Goal: Task Accomplishment & Management: Manage account settings

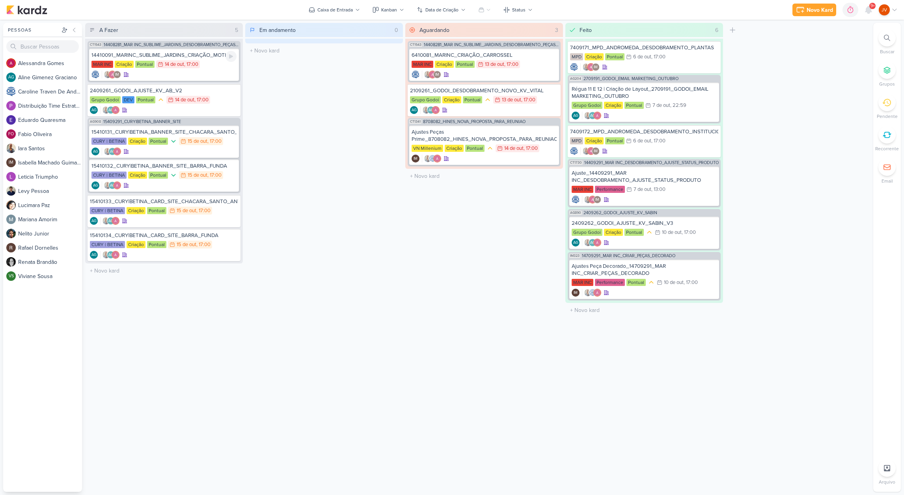
click at [185, 59] on div "14410091_MARINC_SUBLIME_JARDINS_CRIAÇÃO_MOTION MAR INC Criação Pontual 14/10 [D…" at bounding box center [164, 64] width 150 height 32
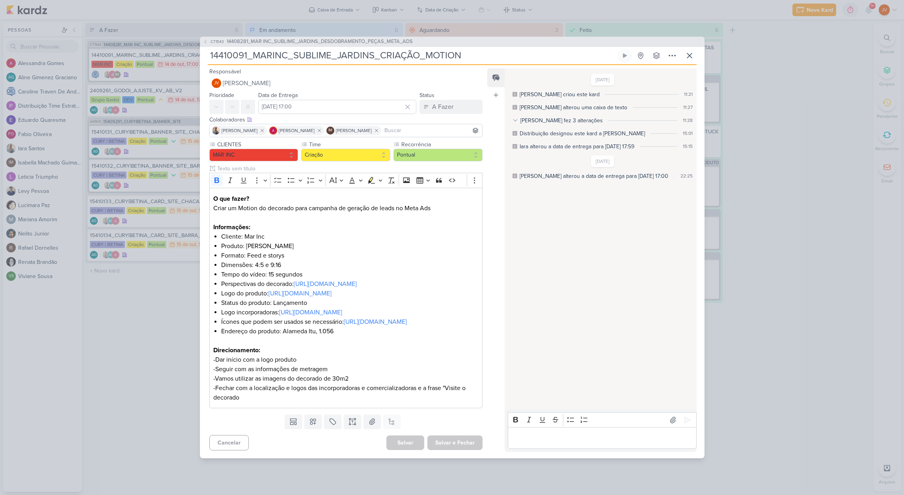
click at [378, 48] on input "14410091_MARINC_SUBLIME_JARDINS_CRIAÇÃO_MOTION" at bounding box center [412, 55] width 408 height 14
click at [379, 48] on input "14410091_MARINC_SUBLIME_JARDINS_CRIAÇÃO_MOTION" at bounding box center [412, 55] width 408 height 14
click at [147, 342] on div "CT1543 14408281_MAR INC_SUBLIME_JARDINS_DESDOBRAMENTO_PEÇAS_META_ADS 14410091_M…" at bounding box center [452, 247] width 904 height 495
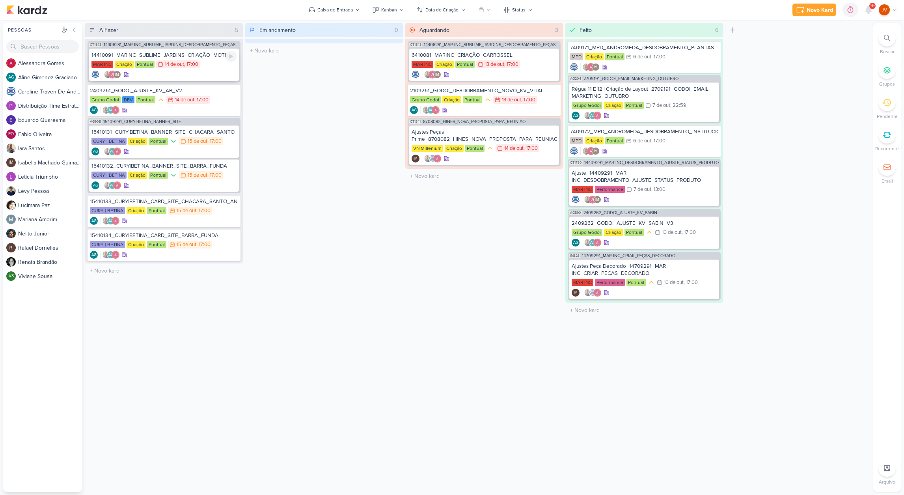
click at [184, 55] on div "14410091_MARINC_SUBLIME_JARDINS_CRIAÇÃO_MOTION" at bounding box center [163, 55] width 145 height 7
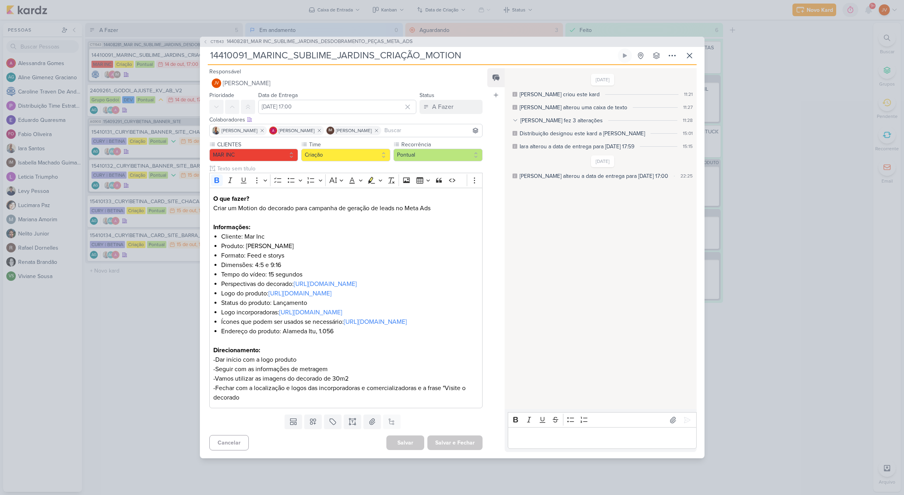
click at [528, 443] on p "Editor editing area: main" at bounding box center [602, 437] width 180 height 9
click at [683, 424] on icon at bounding box center [687, 420] width 8 height 8
click at [436, 102] on div "A Fazer" at bounding box center [442, 106] width 21 height 9
click at [435, 147] on div "Aguardando" at bounding box center [442, 151] width 30 height 8
click at [452, 450] on button "Salvar e Fechar" at bounding box center [454, 442] width 55 height 15
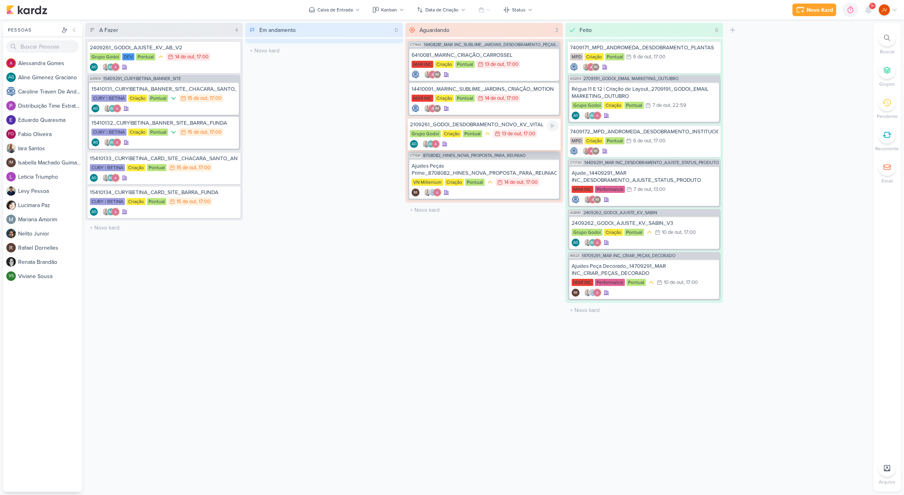
click at [513, 125] on div "2109261_GODOI_DESDOBRAMENTO_NOVO_KV_VITAL" at bounding box center [484, 124] width 148 height 7
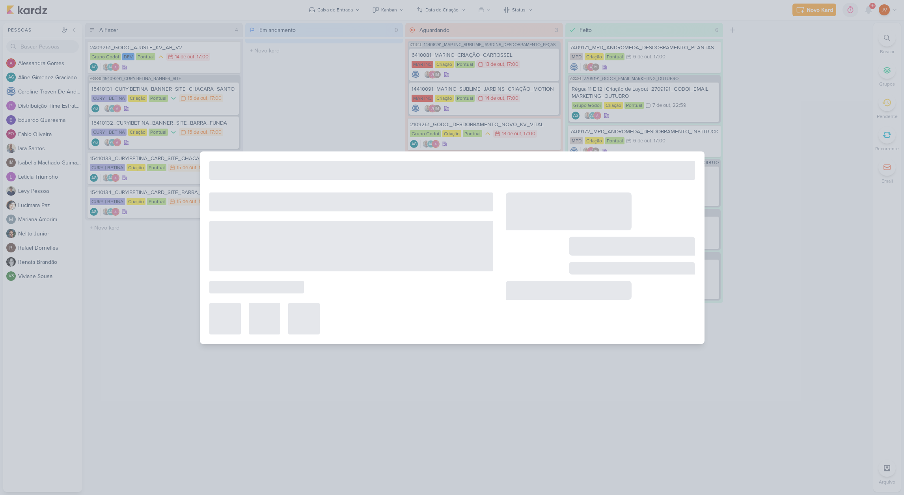
type input "2109261_GODOI_DESDOBRAMENTO_NOVO_KV_VITAL"
type input "[DATE] 17:00"
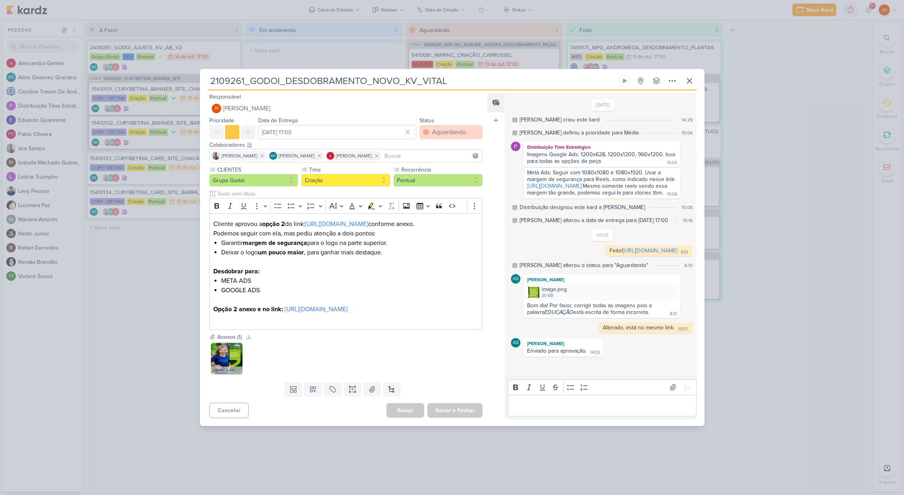
click at [456, 127] on div "Aguardando" at bounding box center [449, 131] width 34 height 9
click at [437, 182] on button "Feito" at bounding box center [447, 188] width 70 height 13
click at [463, 417] on button "Salvar e Fechar" at bounding box center [454, 410] width 55 height 15
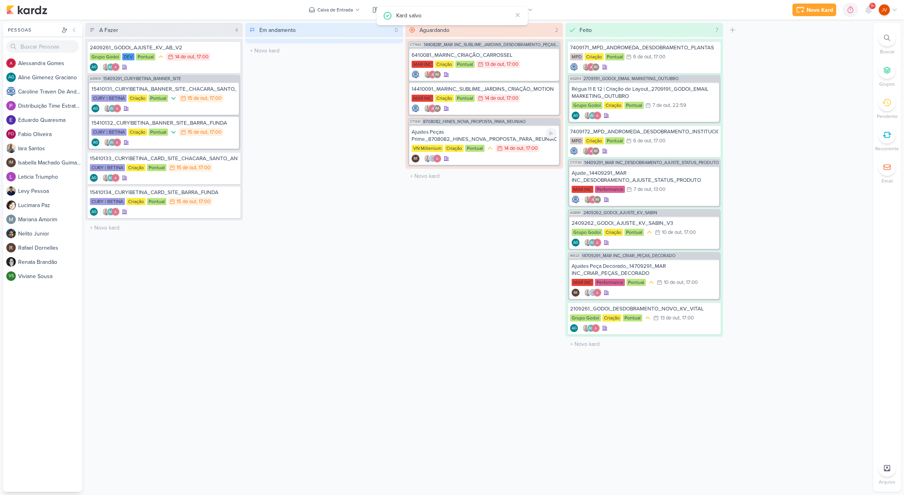
click at [500, 137] on div "Ajustes Peças Prime_8708082_HINES_NOVA_PROPOSTA_PARA_REUNIAO" at bounding box center [483, 135] width 145 height 14
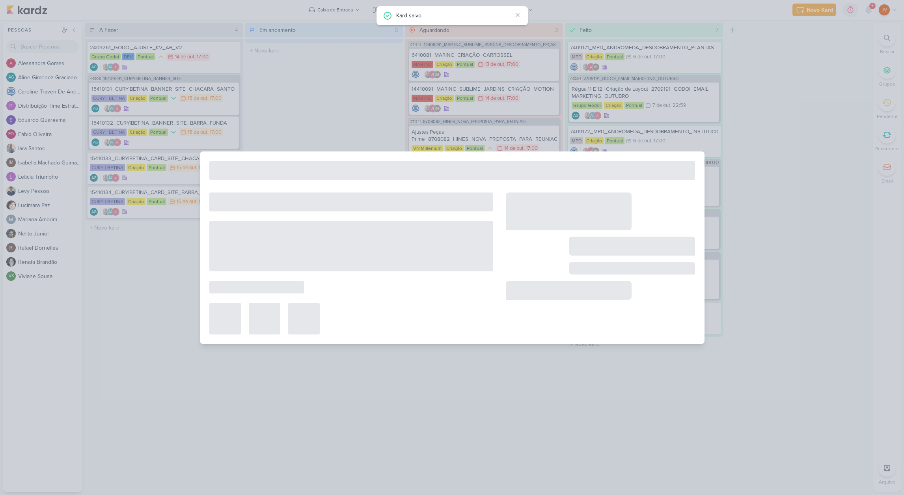
type input "Ajustes Peças Prime_8708082_HINES_NOVA_PROPOSTA_PARA_REUNIAO"
type input "[DATE] 17:00"
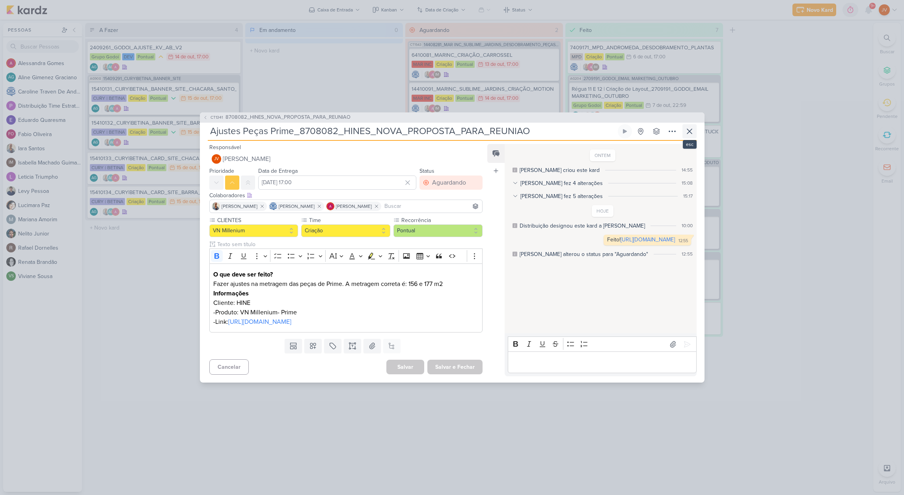
click at [687, 126] on icon at bounding box center [689, 130] width 9 height 9
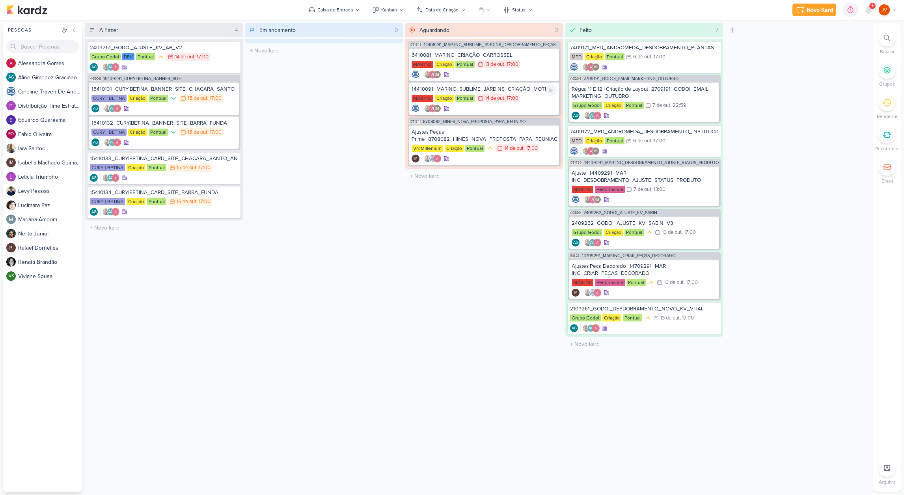
click at [521, 89] on div "14410091_MARINC_SUBLIME_JARDINS_CRIAÇÃO_MOTION" at bounding box center [483, 89] width 145 height 7
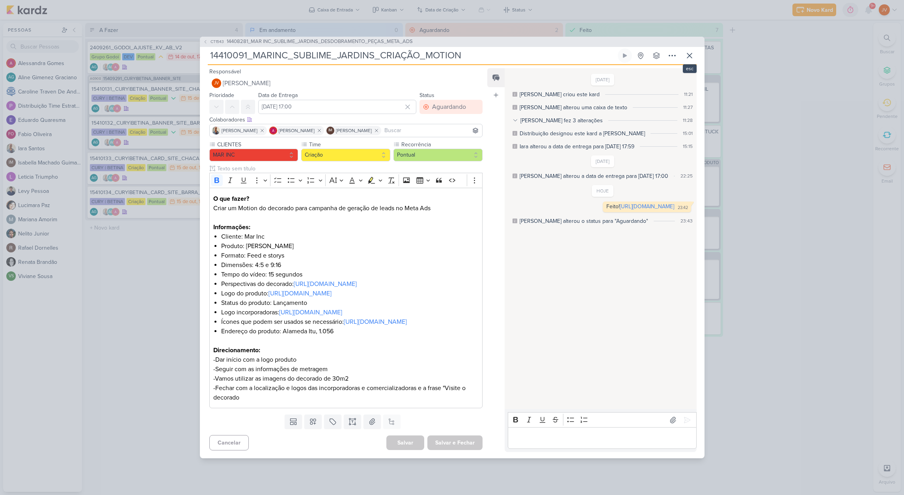
click at [690, 51] on icon at bounding box center [689, 55] width 9 height 9
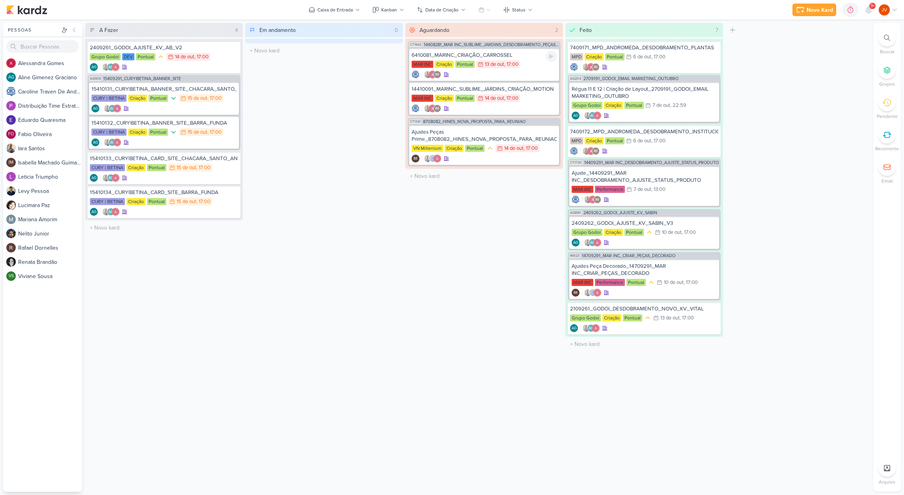
click at [536, 59] on div "6410081_MARINC_CRIAÇÃO_CARROSSEL MAR INC Criação Pontual 13/10 [DATE] 17:00 IM" at bounding box center [484, 64] width 150 height 32
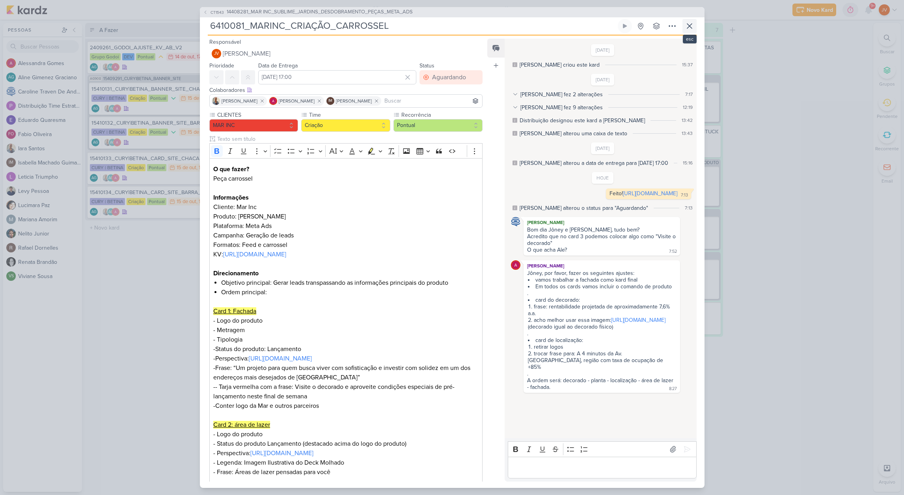
click at [689, 28] on icon at bounding box center [689, 25] width 9 height 9
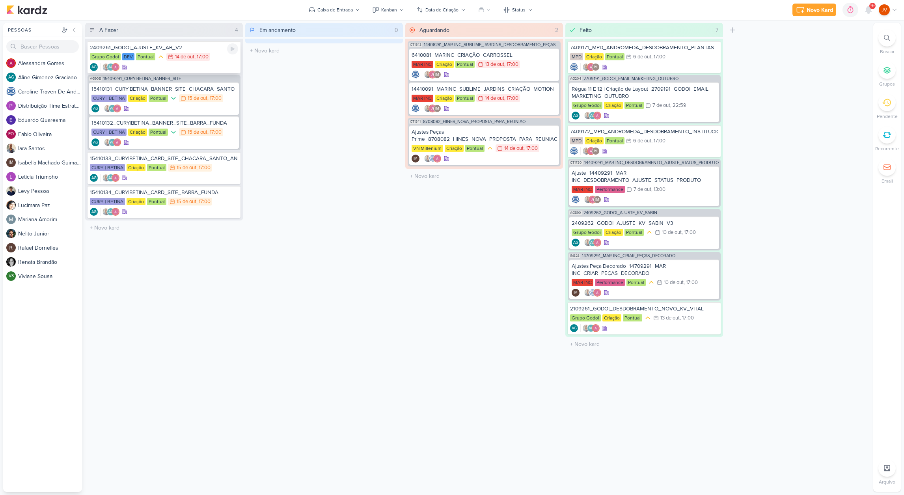
click at [203, 50] on div "2409261_GODOI_AJUSTE_KV_AB_V2" at bounding box center [164, 47] width 148 height 7
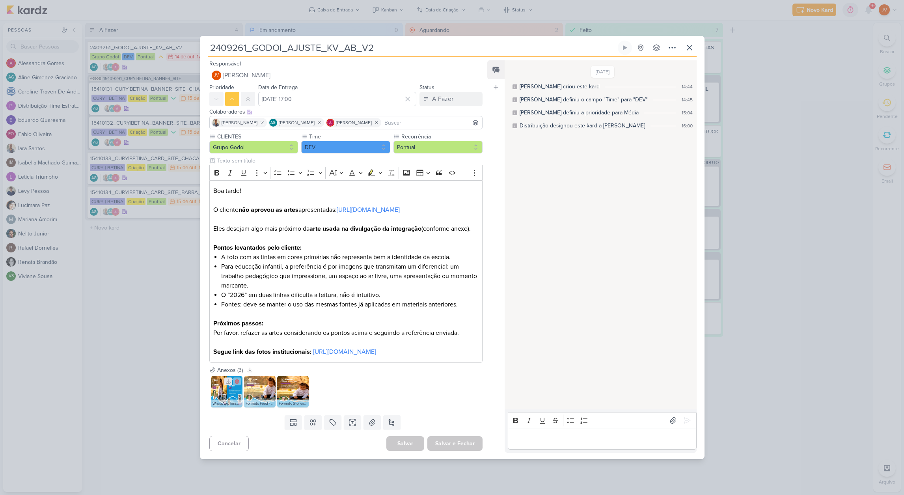
click at [232, 385] on button at bounding box center [228, 381] width 8 height 8
click at [229, 405] on img at bounding box center [227, 392] width 32 height 32
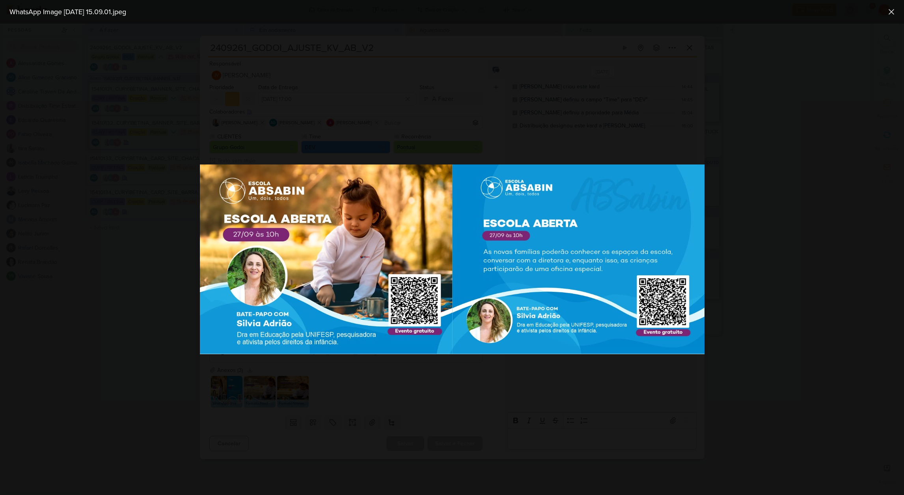
click at [472, 433] on div at bounding box center [452, 259] width 904 height 471
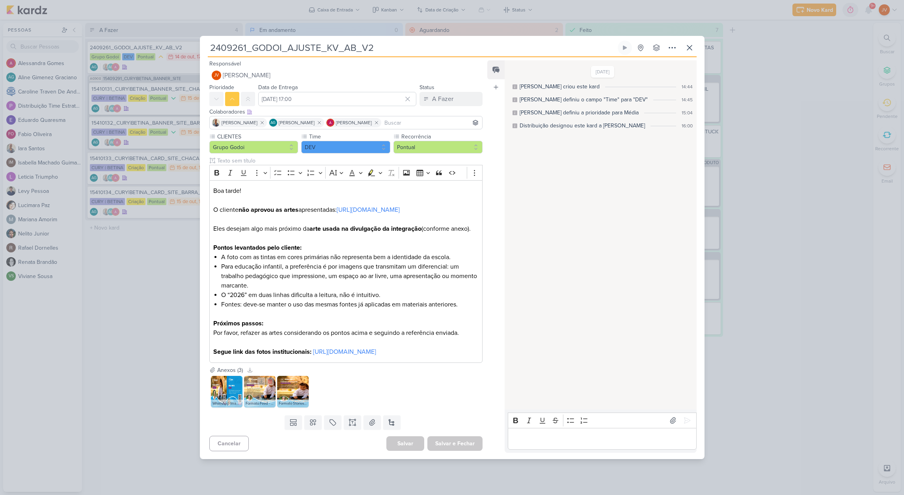
click at [260, 407] on img at bounding box center [260, 392] width 32 height 32
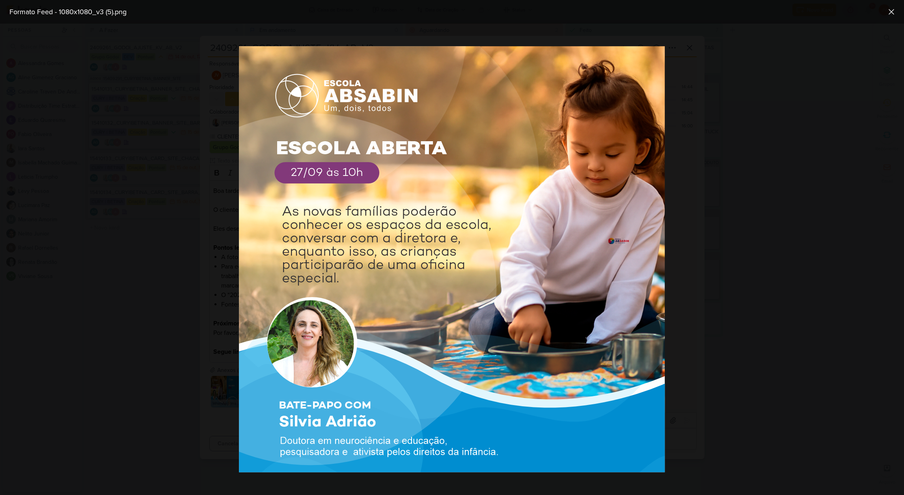
click at [767, 248] on div at bounding box center [452, 259] width 904 height 471
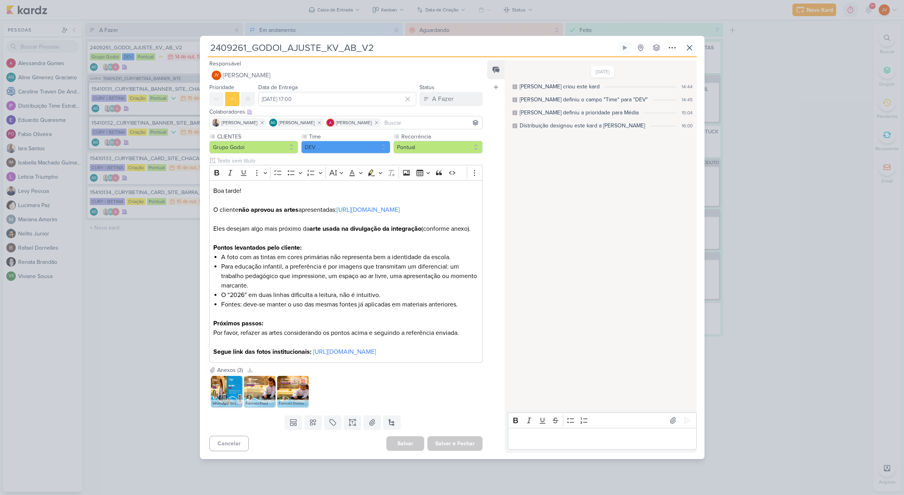
click at [296, 407] on img at bounding box center [293, 392] width 32 height 32
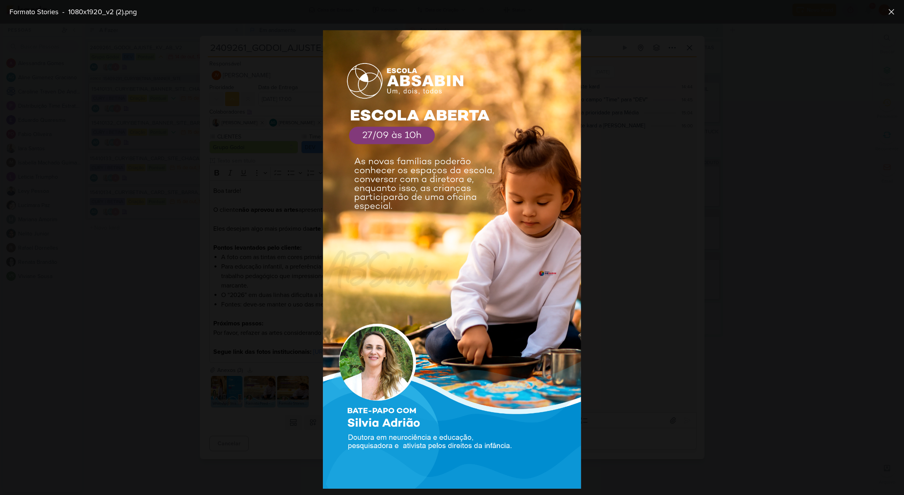
click at [677, 267] on div at bounding box center [452, 259] width 904 height 471
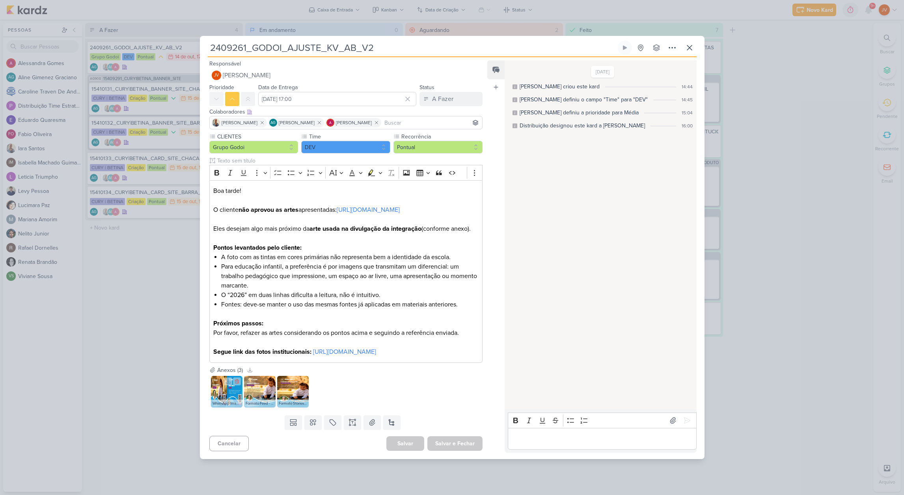
click at [211, 401] on img at bounding box center [227, 392] width 32 height 32
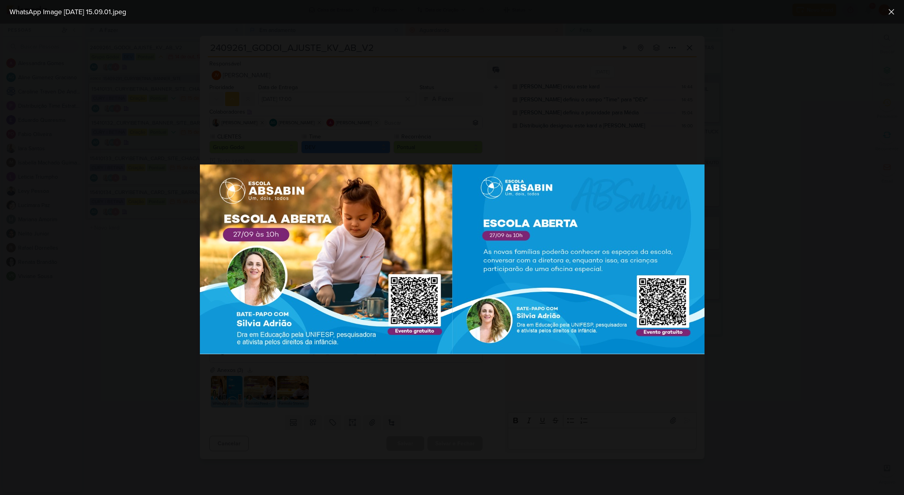
click at [253, 416] on div at bounding box center [452, 259] width 904 height 471
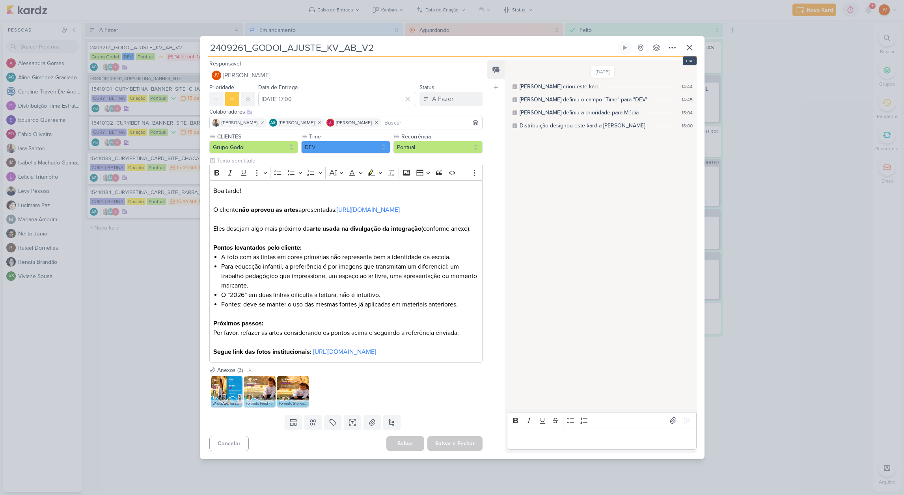
click at [693, 43] on icon at bounding box center [689, 47] width 9 height 9
